Goal: Task Accomplishment & Management: Complete application form

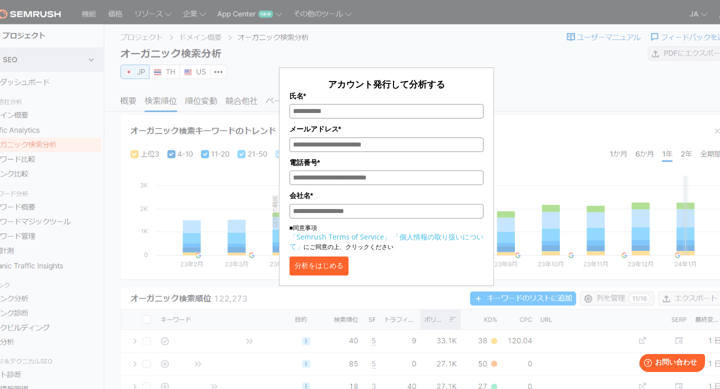
click at [549, 79] on div "アカウント発行して分析する 氏名* メールアドレス* 電話番号* 会社名* ■同意事項 「Semrush Terms of Service」 「個人情報の取り…" at bounding box center [386, 148] width 500 height 273
click at [348, 263] on button "分析をはじめる" at bounding box center [318, 265] width 59 height 19
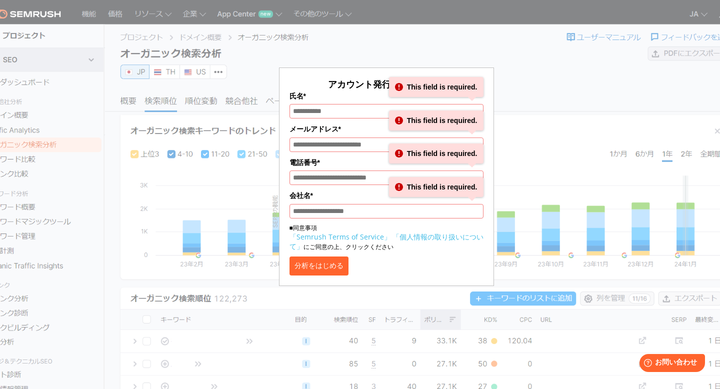
click at [536, 68] on div "アカウント発行して分析する 氏名* This field is required. メールアドレス* This field is required. 電話番号…" at bounding box center [386, 148] width 500 height 273
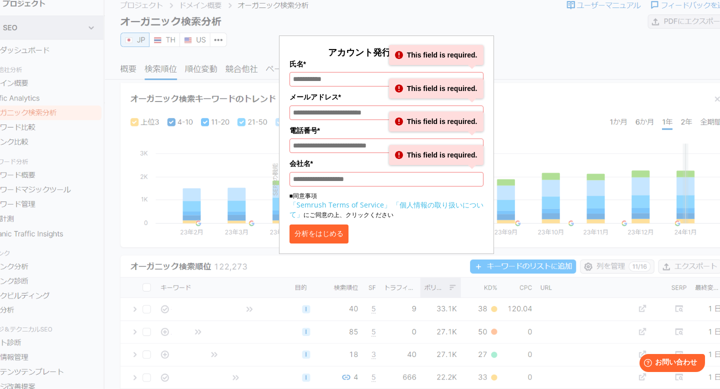
scroll to position [27, 0]
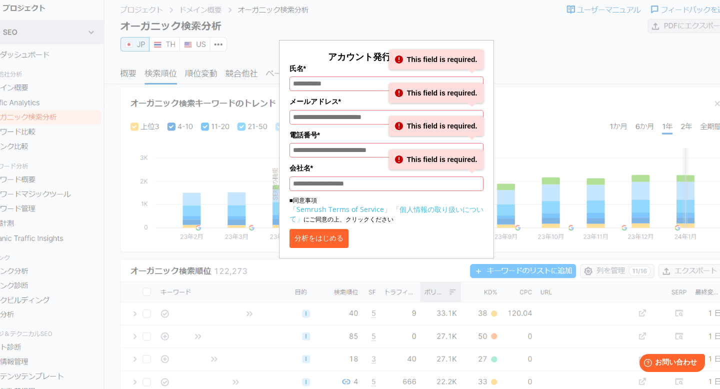
drag, startPoint x: 318, startPoint y: 72, endPoint x: 394, endPoint y: 111, distance: 85.1
click at [394, 111] on div "アカウント発行して分析する 氏名* This field is required. メールアドレス* This field is required. 電話番号…" at bounding box center [386, 148] width 194 height 197
click at [435, 234] on div "分析をはじめる" at bounding box center [386, 238] width 194 height 19
drag, startPoint x: 435, startPoint y: 234, endPoint x: 492, endPoint y: 227, distance: 57.3
click at [492, 227] on form "アカウント発行して分析する 氏名* This field is required. メールアドレス* This field is required. 電話番号…" at bounding box center [386, 149] width 215 height 218
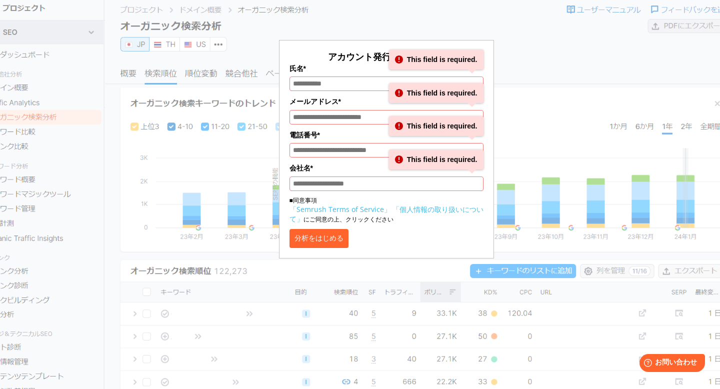
click at [563, 76] on div "アカウント発行して分析する 氏名* This field is required. メールアドレス* This field is required. 電話番号…" at bounding box center [386, 121] width 500 height 273
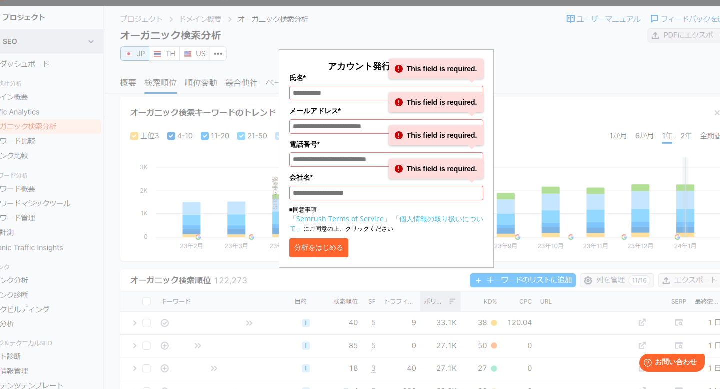
scroll to position [0, 0]
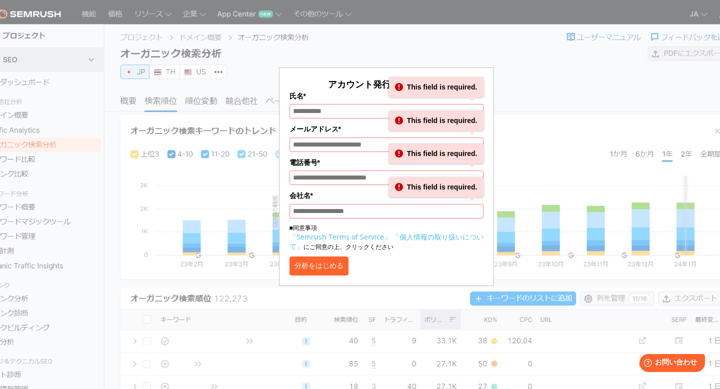
click at [514, 66] on div "アカウント発行して分析する 氏名* This field is required. メールアドレス* This field is required. 電話番号…" at bounding box center [386, 148] width 500 height 273
click at [425, 251] on p "■同意事項 「Semrush Terms of Service」 「個人情報の取り扱いについて」 にご同意の上、クリックください" at bounding box center [386, 237] width 194 height 28
click at [331, 113] on input "氏名*" at bounding box center [386, 111] width 194 height 14
click at [327, 62] on div "アカウント発行して分析する 氏名* This field is required. メールアドレス* This field is required. 電話番号…" at bounding box center [386, 170] width 215 height 231
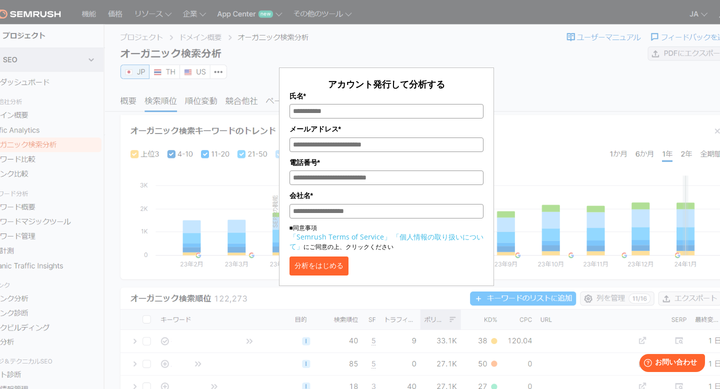
scroll to position [0, 0]
